Goal: Check status: Verify the current state of an ongoing process or item

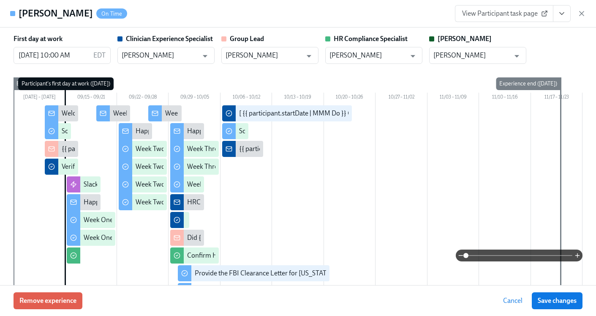
scroll to position [0, 12639]
click at [581, 13] on icon "button" at bounding box center [582, 13] width 4 height 4
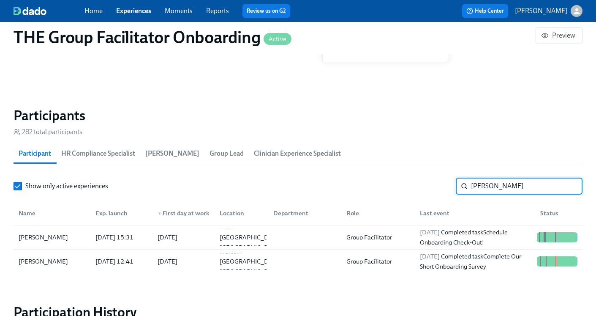
drag, startPoint x: 509, startPoint y: 179, endPoint x: 506, endPoint y: 187, distance: 8.3
click at [506, 187] on input "[PERSON_NAME]" at bounding box center [527, 185] width 112 height 17
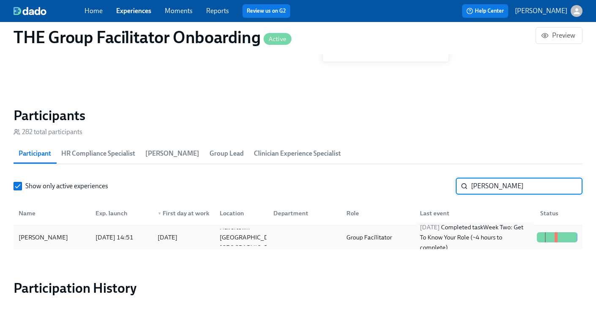
type input "[PERSON_NAME]"
click at [501, 231] on div "[DATE] Completed task Week Two: Get To Know Your Role (~4 hours to complete)" at bounding box center [475, 237] width 117 height 30
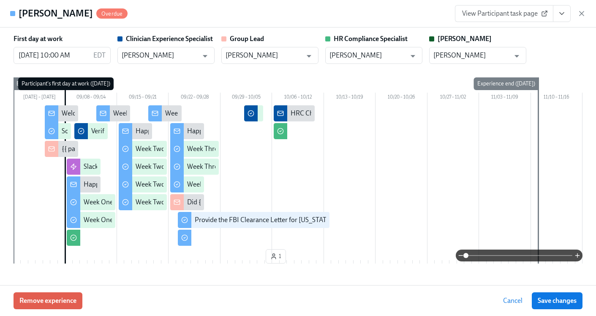
click at [564, 13] on icon "View task page" at bounding box center [562, 14] width 4 height 2
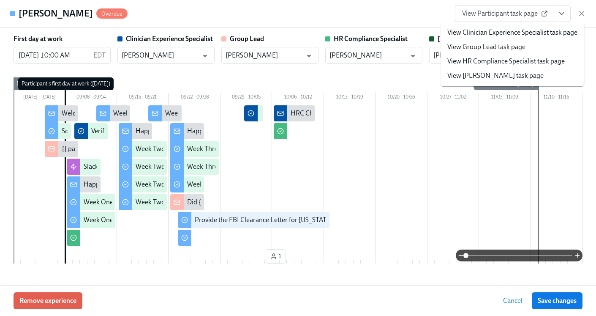
click at [546, 57] on link "View HR Compliance Specialist task page" at bounding box center [505, 61] width 117 height 9
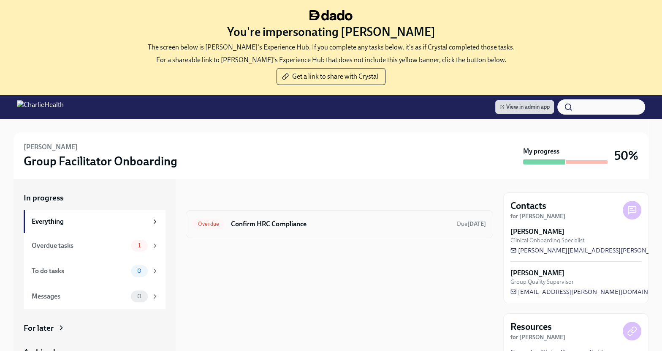
click at [390, 233] on div "Overdue Confirm HRC Compliance Due [DATE]" at bounding box center [340, 224] width 308 height 28
click at [387, 222] on h6 "Confirm HRC Compliance" at bounding box center [340, 223] width 219 height 9
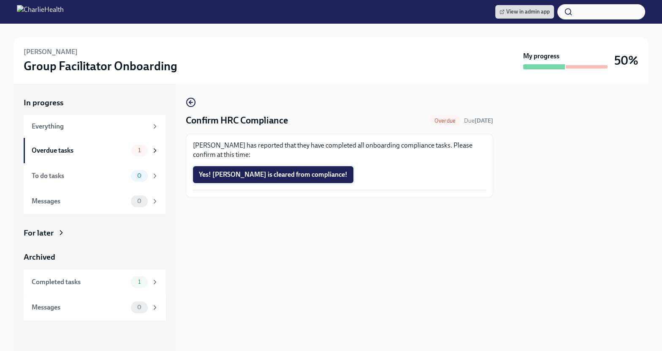
click at [311, 180] on button "Yes! Jonathan is cleared from compliance!" at bounding box center [273, 174] width 161 height 17
